Goal: Transaction & Acquisition: Purchase product/service

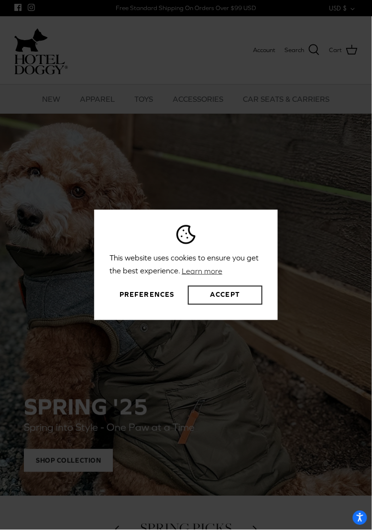
click at [237, 305] on button "Accept" at bounding box center [225, 295] width 75 height 19
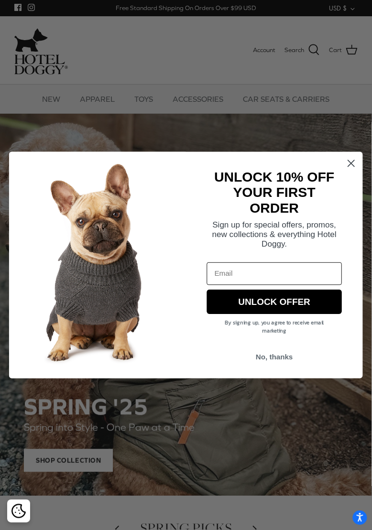
click at [352, 164] on icon "Close dialog" at bounding box center [351, 163] width 6 height 6
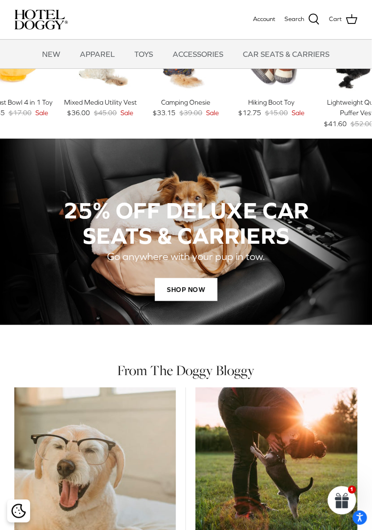
scroll to position [434, 0]
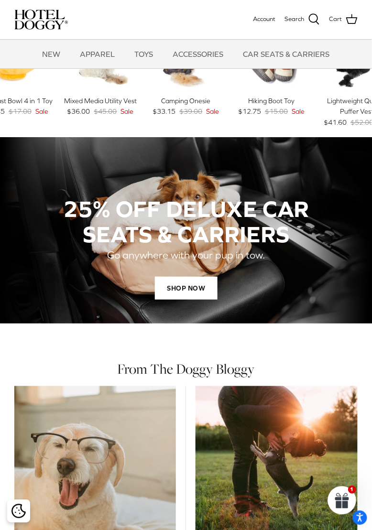
click at [249, 290] on div "SHOP NOW" at bounding box center [186, 288] width 286 height 23
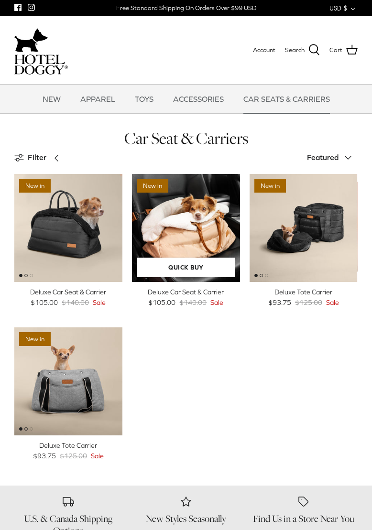
click at [205, 248] on img "Deluxe Car Seat & Carrier" at bounding box center [186, 228] width 108 height 108
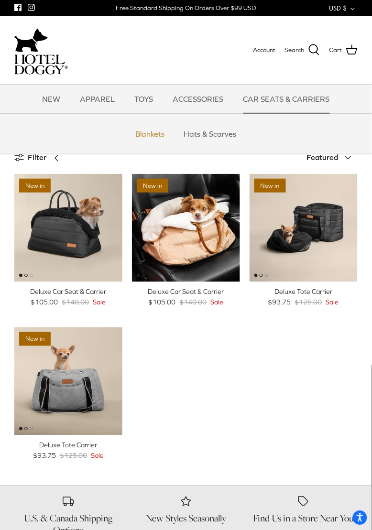
click at [167, 134] on link "Blankets" at bounding box center [150, 133] width 46 height 29
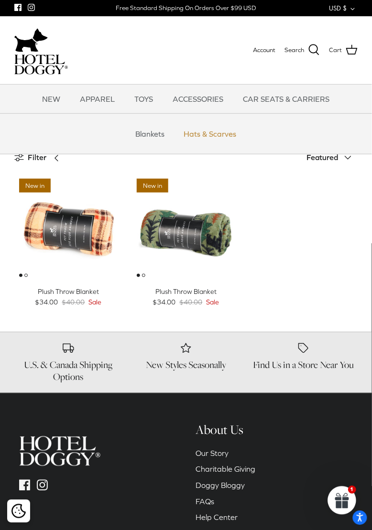
click at [214, 131] on link "Hats & Scarves" at bounding box center [210, 133] width 70 height 29
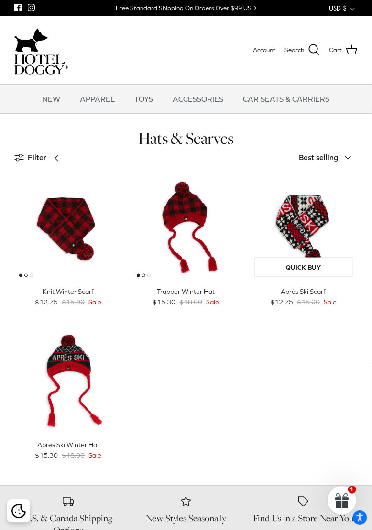
click at [307, 236] on img "Après Ski Scarf" at bounding box center [303, 228] width 108 height 108
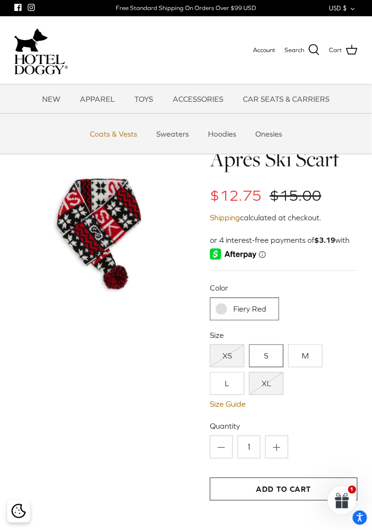
click at [130, 135] on link "Coats & Vests" at bounding box center [113, 133] width 65 height 29
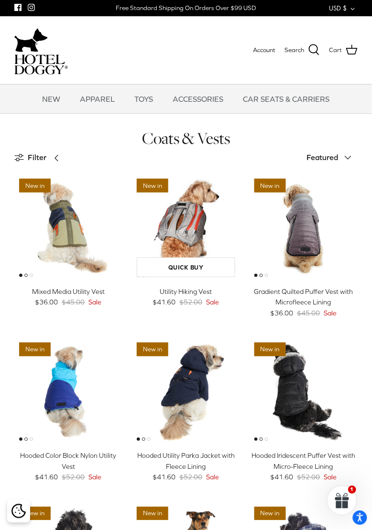
click at [195, 264] on img "Utility Hiking Vest" at bounding box center [186, 228] width 108 height 108
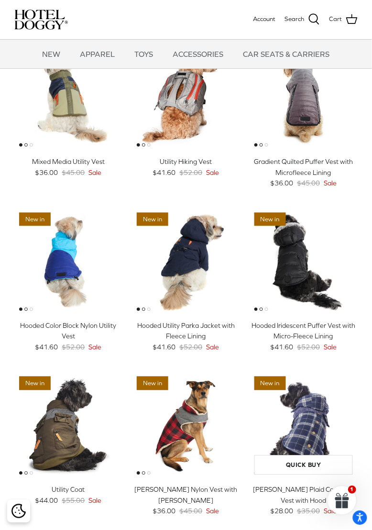
scroll to position [33, 0]
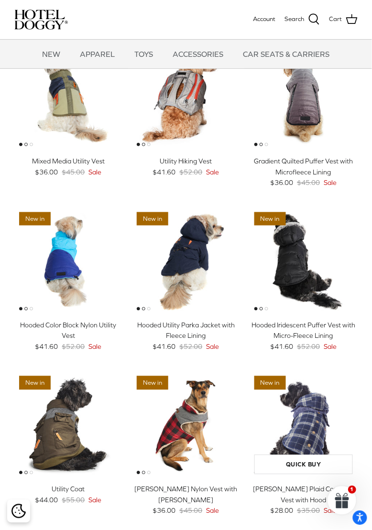
click at [320, 434] on img "Melton Plaid Corduroy Vest with Hood" at bounding box center [303, 425] width 108 height 108
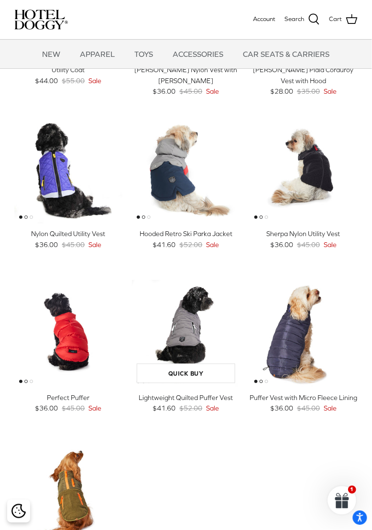
scroll to position [455, 0]
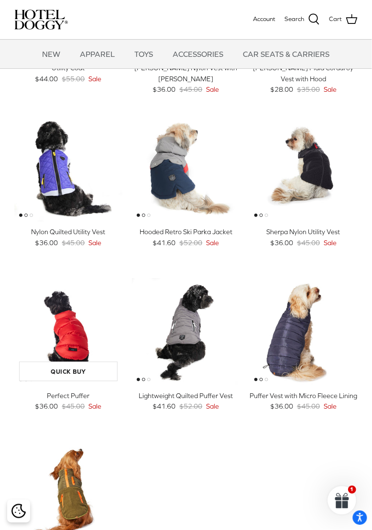
click at [91, 353] on img "Perfect Puffer" at bounding box center [68, 332] width 108 height 108
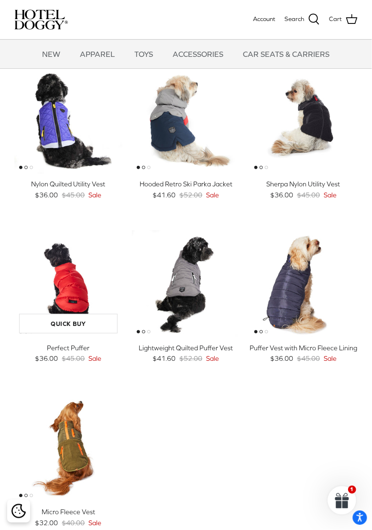
scroll to position [522, 0]
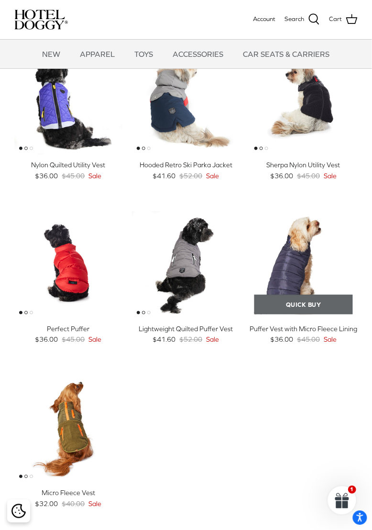
click at [313, 306] on link "Quick buy" at bounding box center [303, 305] width 98 height 20
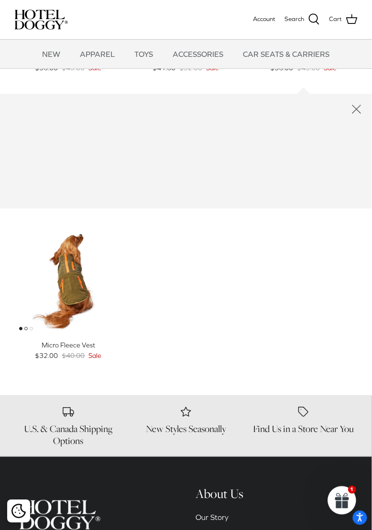
scroll to position [830, 0]
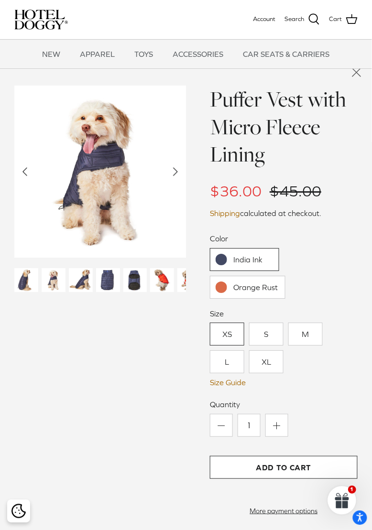
click at [272, 293] on link "Orange Rust" at bounding box center [248, 287] width 76 height 23
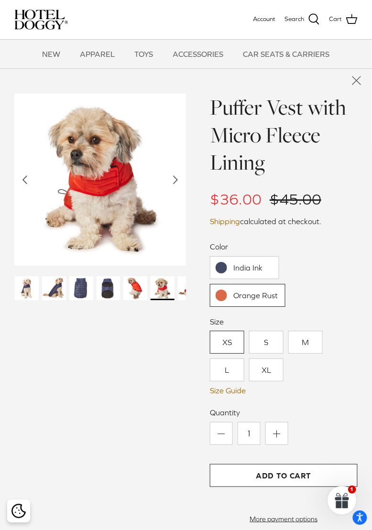
scroll to position [822, 0]
click at [132, 278] on img at bounding box center [135, 289] width 24 height 24
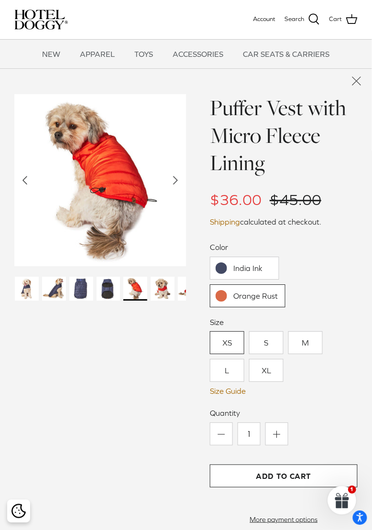
click at [161, 291] on img at bounding box center [163, 289] width 24 height 24
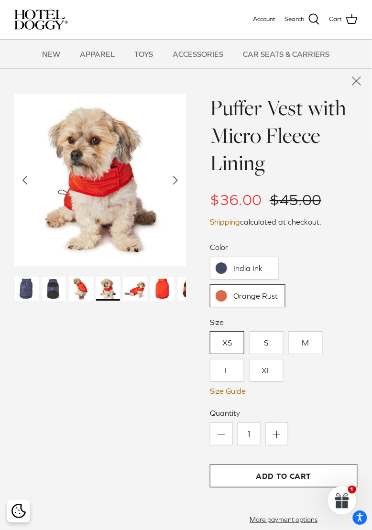
click at [165, 288] on img at bounding box center [163, 289] width 24 height 24
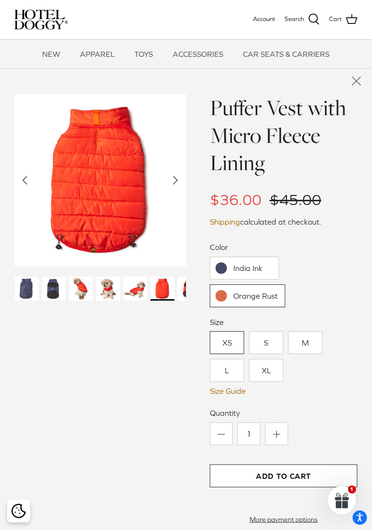
click at [141, 293] on img at bounding box center [135, 289] width 24 height 24
click at [138, 295] on img at bounding box center [135, 289] width 24 height 24
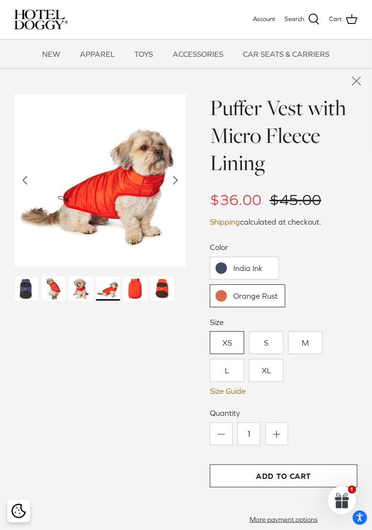
click at [155, 289] on img at bounding box center [163, 289] width 24 height 24
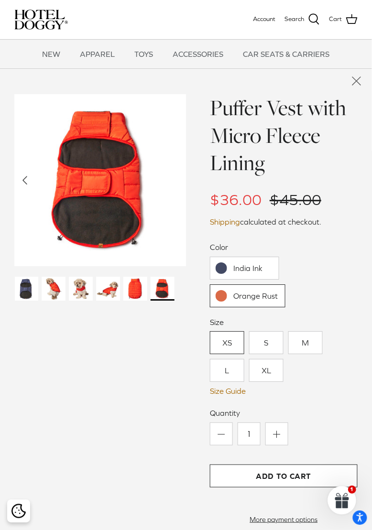
click at [368, 228] on div "Left Right 20% off" at bounding box center [186, 382] width 372 height 575
click at [370, 238] on div "Left Right 20% off" at bounding box center [186, 382] width 372 height 575
click at [370, 297] on div "Left Right 20% off" at bounding box center [186, 382] width 372 height 575
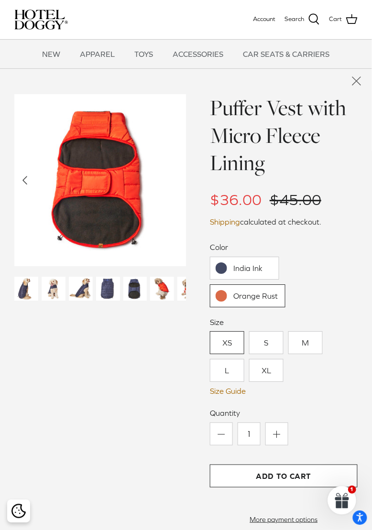
click at [264, 272] on link "India Ink" at bounding box center [244, 268] width 69 height 23
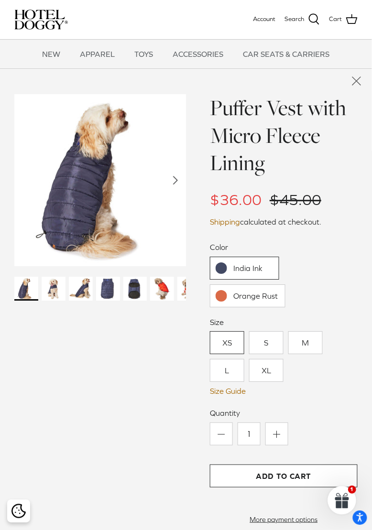
click at [356, 87] on icon "Close quick buy" at bounding box center [356, 81] width 16 height 16
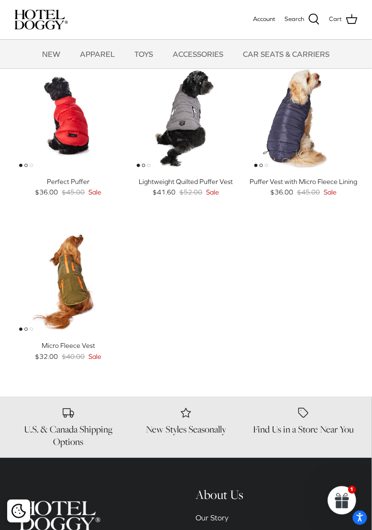
scroll to position [666, 0]
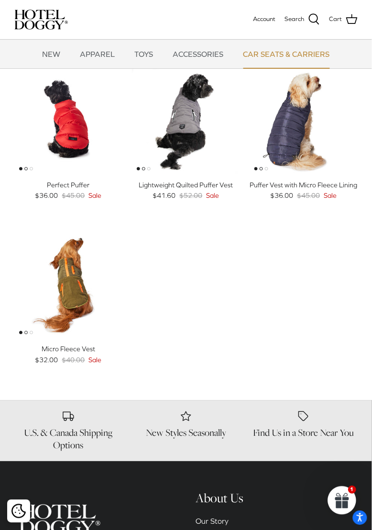
click at [308, 58] on link "CAR SEATS & CARRIERS" at bounding box center [287, 54] width 104 height 29
click at [318, 55] on link "CAR SEATS & CARRIERS" at bounding box center [287, 54] width 104 height 29
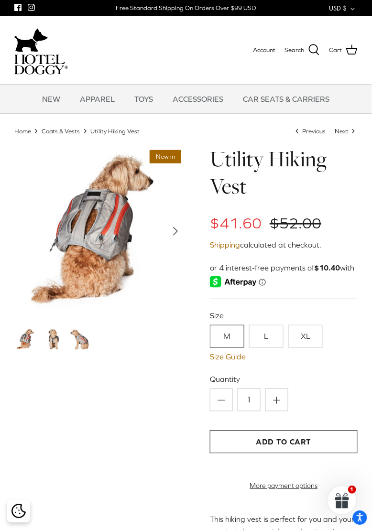
click at [181, 242] on img at bounding box center [100, 231] width 172 height 172
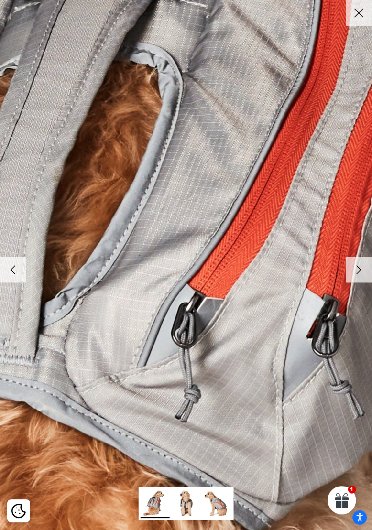
click at [189, 499] on img at bounding box center [186, 503] width 29 height 29
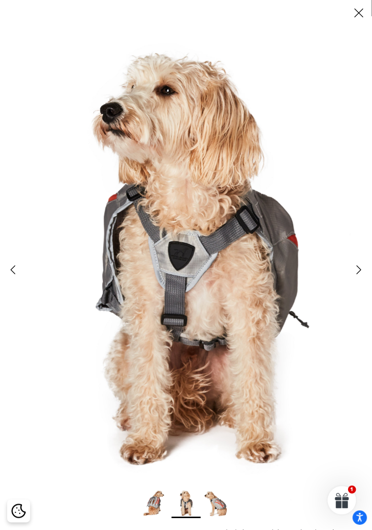
click at [218, 503] on img at bounding box center [217, 503] width 29 height 29
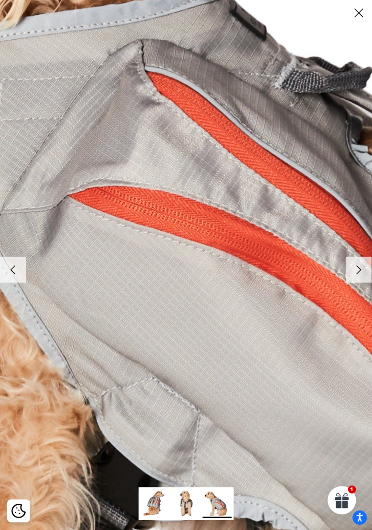
click at [160, 501] on img at bounding box center [155, 503] width 29 height 29
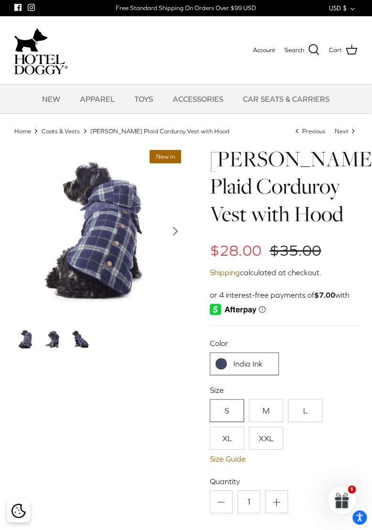
click at [60, 337] on img at bounding box center [54, 340] width 24 height 24
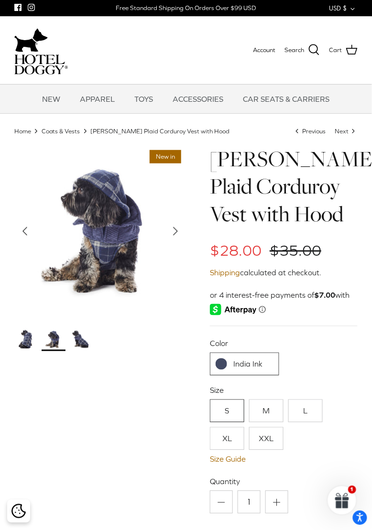
click at [81, 342] on img at bounding box center [81, 340] width 24 height 24
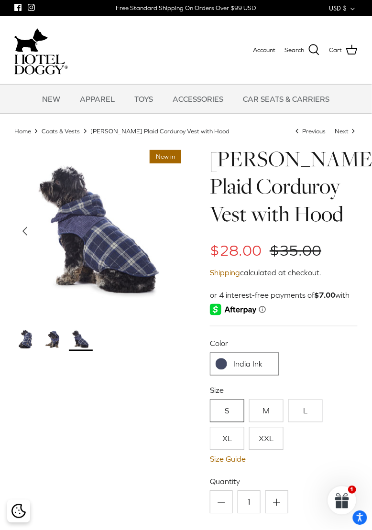
click at [29, 335] on img at bounding box center [26, 340] width 24 height 24
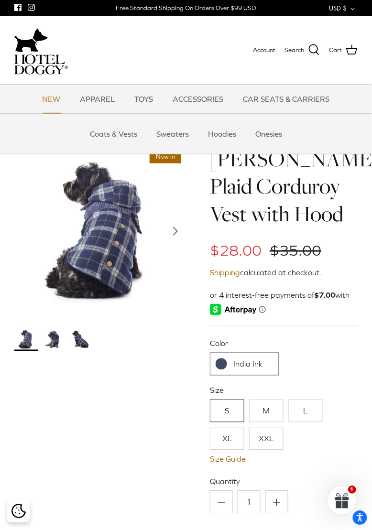
click at [59, 96] on link "NEW" at bounding box center [51, 99] width 35 height 29
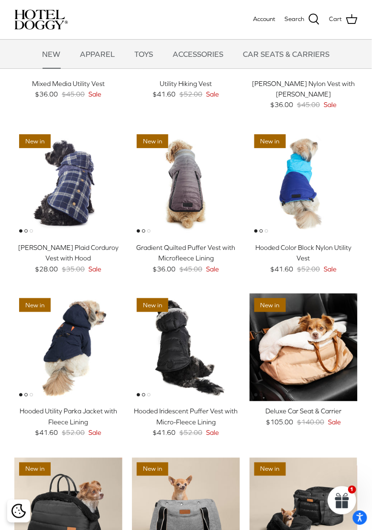
scroll to position [476, 0]
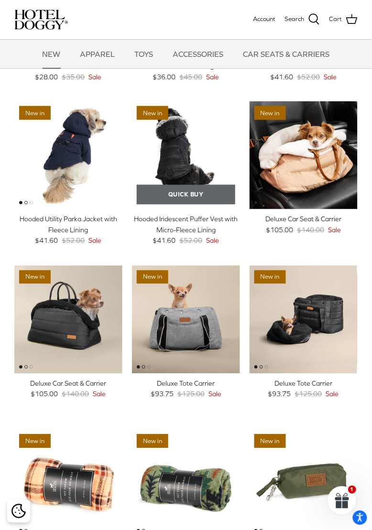
click at [211, 199] on link "Quick buy" at bounding box center [186, 195] width 98 height 20
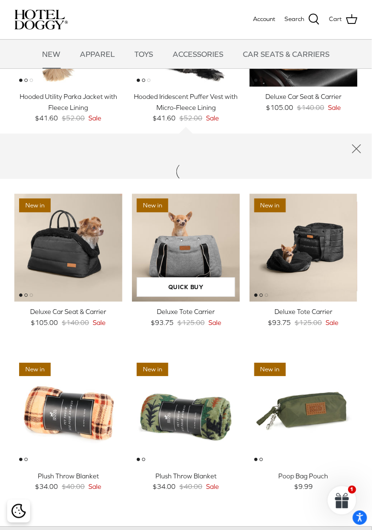
scroll to position [864, 0]
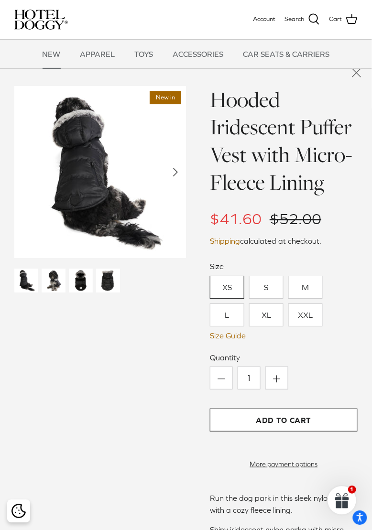
click at [47, 286] on img at bounding box center [54, 281] width 24 height 24
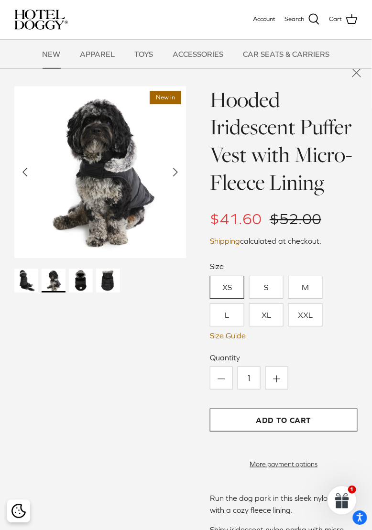
click at [79, 288] on img at bounding box center [81, 281] width 24 height 24
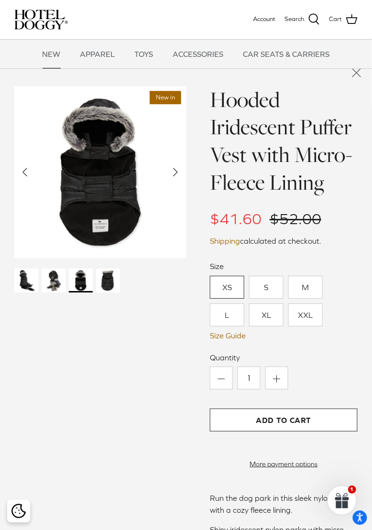
click at [106, 287] on img at bounding box center [108, 281] width 24 height 24
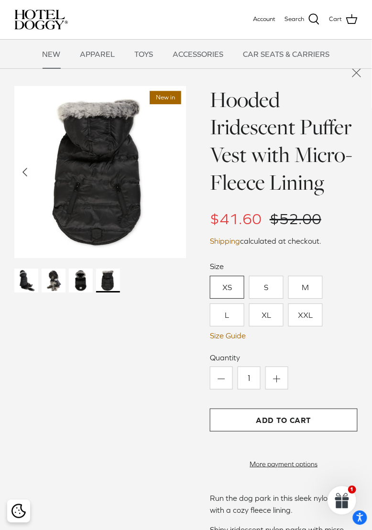
click at [85, 283] on img at bounding box center [81, 281] width 24 height 24
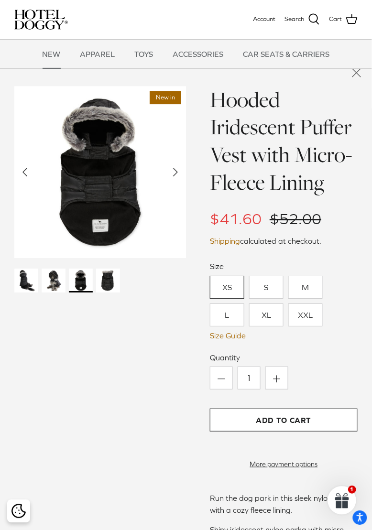
click at [66, 280] on div at bounding box center [66, 281] width 109 height 27
click at [37, 272] on img at bounding box center [26, 281] width 24 height 24
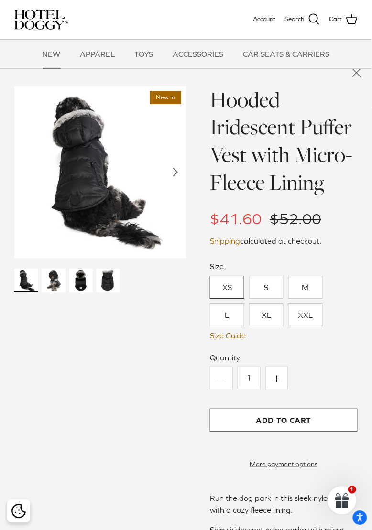
scroll to position [889, 0]
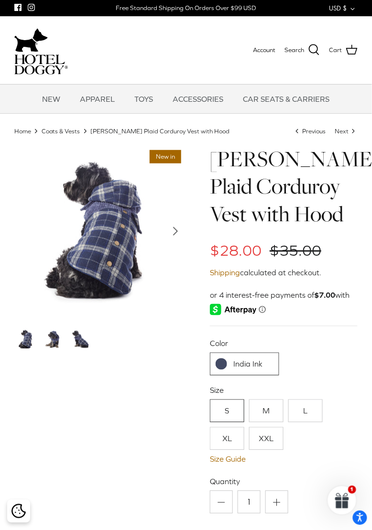
click at [185, 421] on div "Left Right New in ‹ ›" at bounding box center [100, 437] width 172 height 584
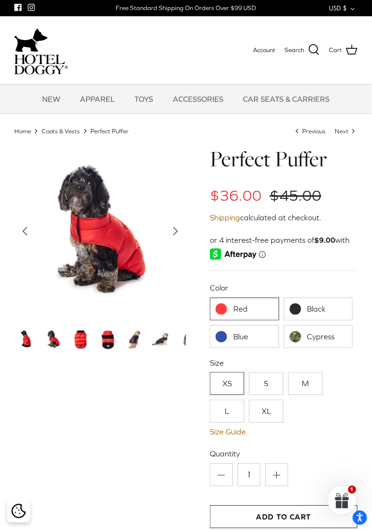
click at [314, 344] on link "Cypress" at bounding box center [318, 336] width 69 height 23
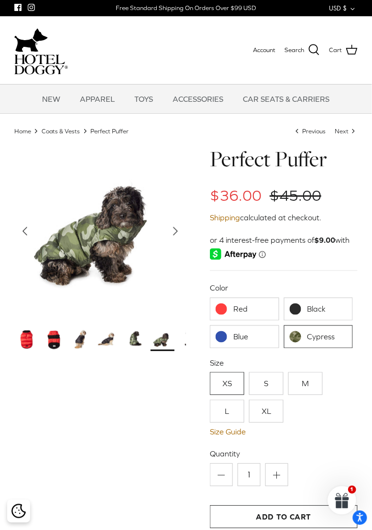
click at [313, 340] on link "Cypress" at bounding box center [318, 336] width 69 height 23
click at [314, 319] on link "Black" at bounding box center [318, 309] width 69 height 23
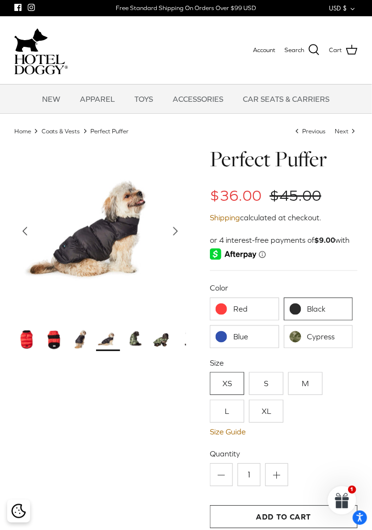
click at [256, 340] on link "Blue" at bounding box center [244, 336] width 69 height 23
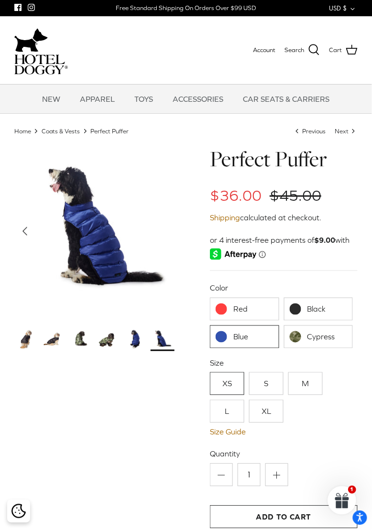
click at [299, 304] on link "Black" at bounding box center [318, 309] width 69 height 23
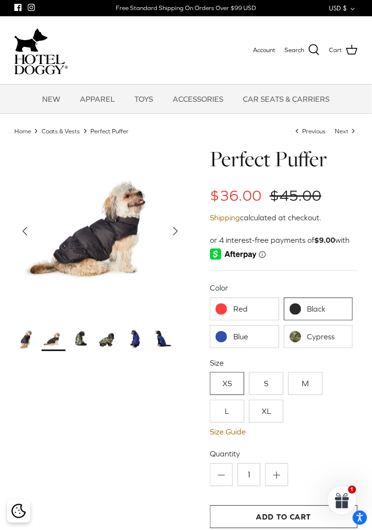
click at [253, 309] on link "Red" at bounding box center [244, 309] width 69 height 23
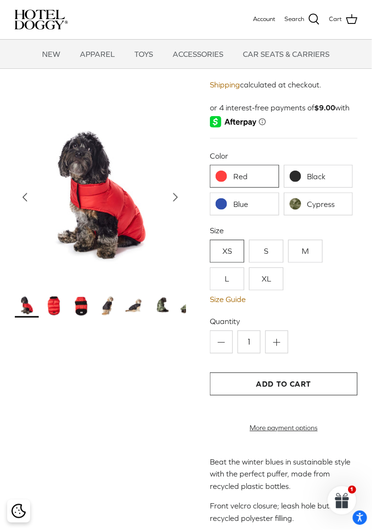
scroll to position [53, 0]
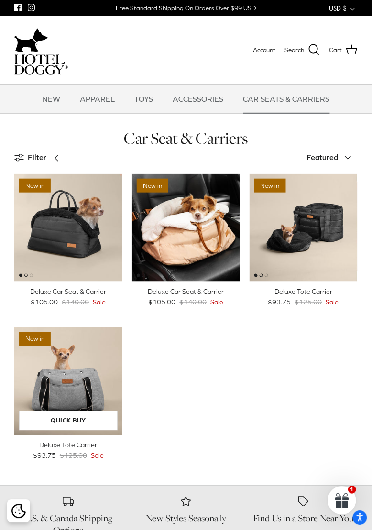
click at [83, 402] on img "Deluxe Tote Carrier" at bounding box center [68, 381] width 108 height 108
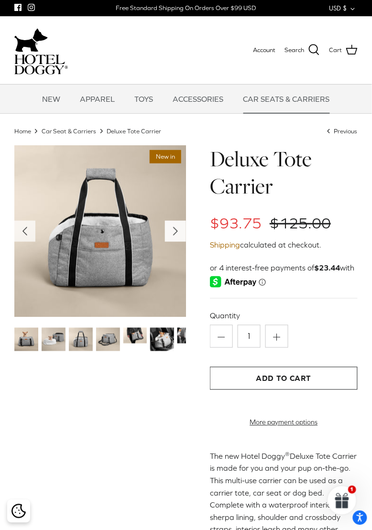
click at [182, 231] on icon "Right" at bounding box center [175, 231] width 15 height 15
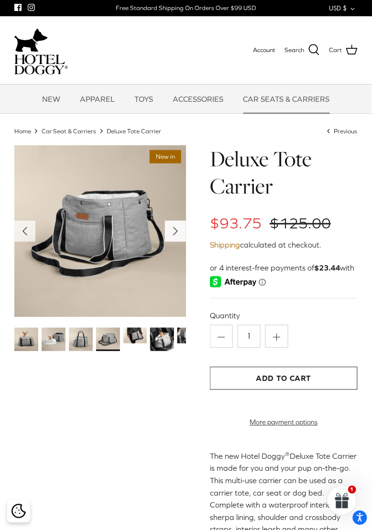
click at [176, 232] on polyline "Next" at bounding box center [175, 232] width 4 height 8
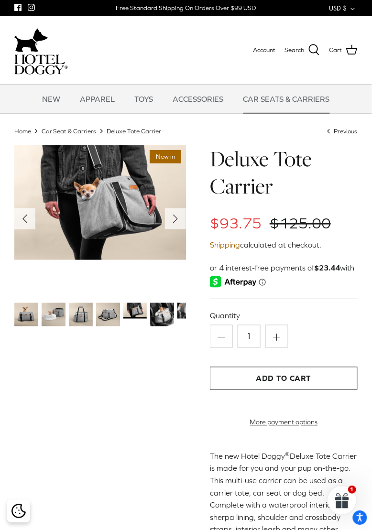
click at [177, 228] on img at bounding box center [100, 202] width 172 height 115
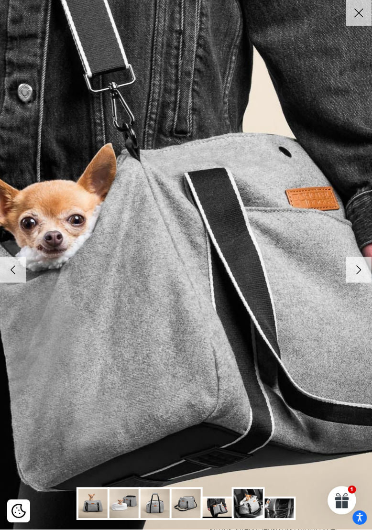
click at [360, 21] on link "Close" at bounding box center [359, 13] width 26 height 26
